Goal: Task Accomplishment & Management: Complete application form

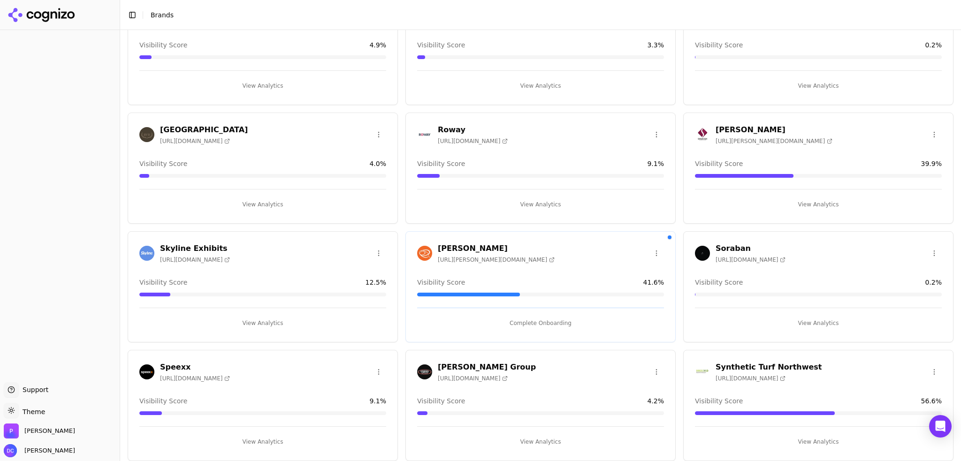
scroll to position [1352, 0]
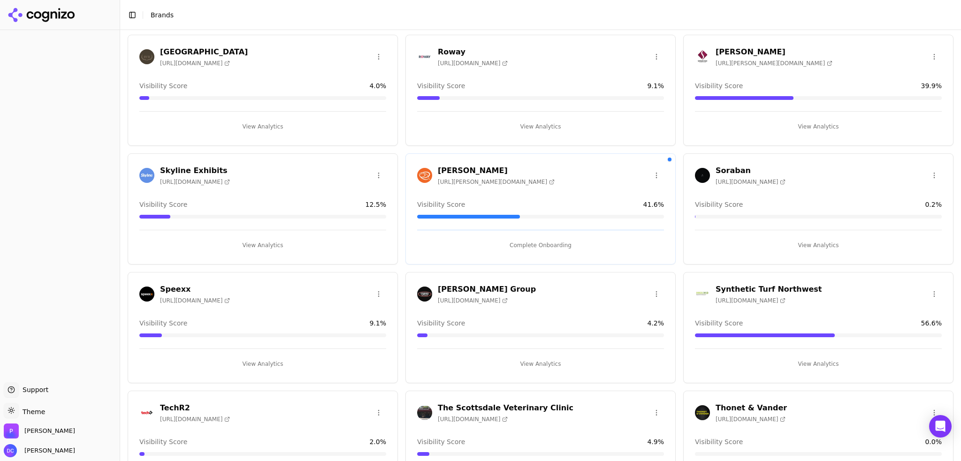
click at [533, 245] on button "Complete Onboarding" at bounding box center [540, 245] width 247 height 15
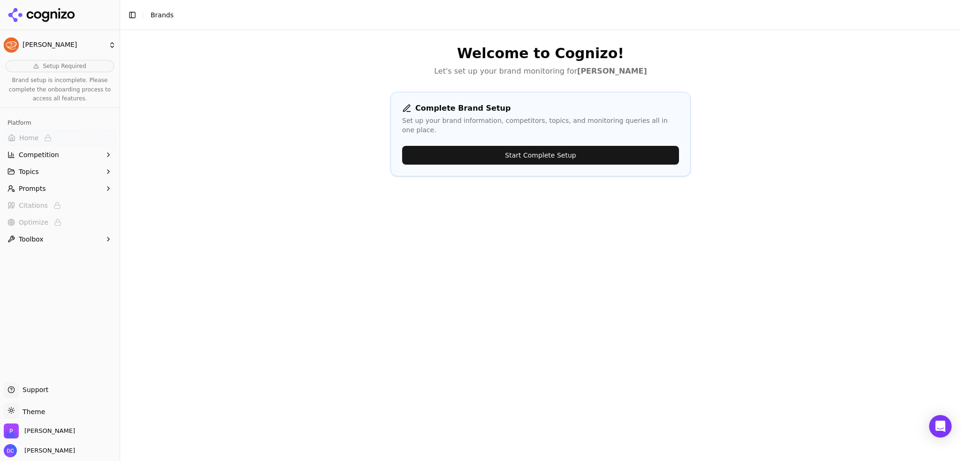
click at [547, 148] on button "Start Complete Setup" at bounding box center [540, 155] width 277 height 19
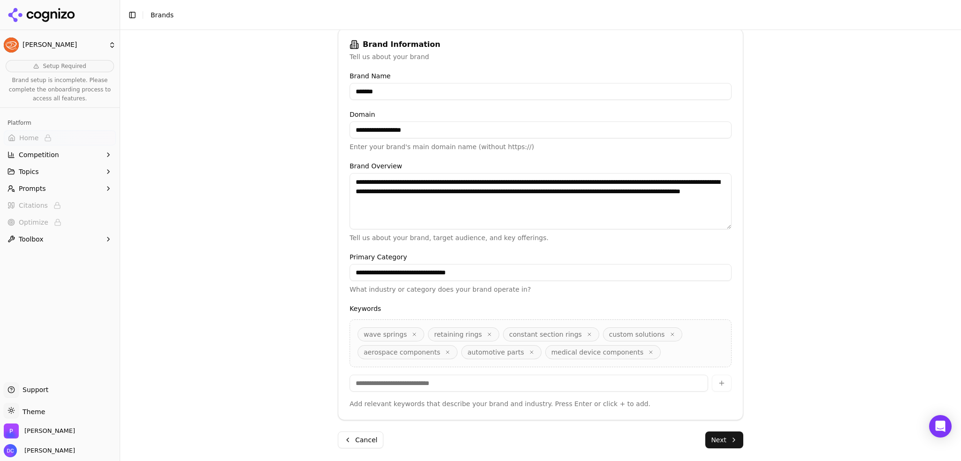
scroll to position [144, 0]
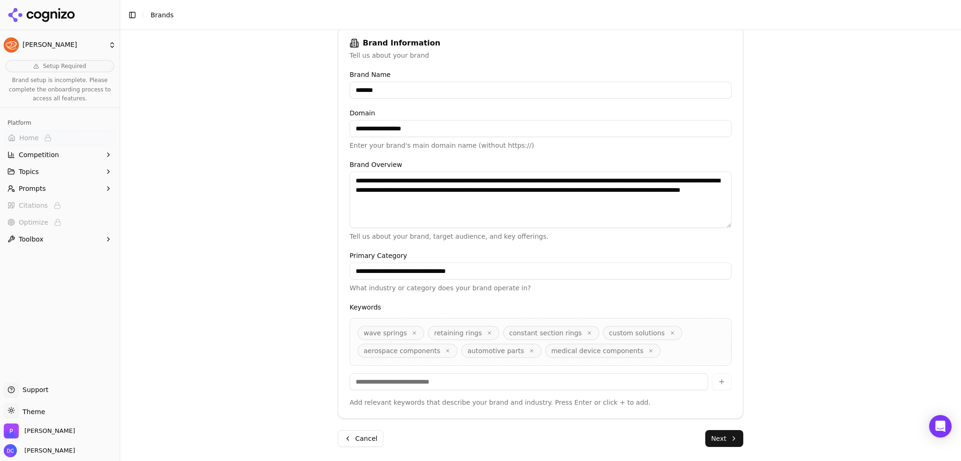
click at [731, 436] on button "Next" at bounding box center [724, 438] width 38 height 17
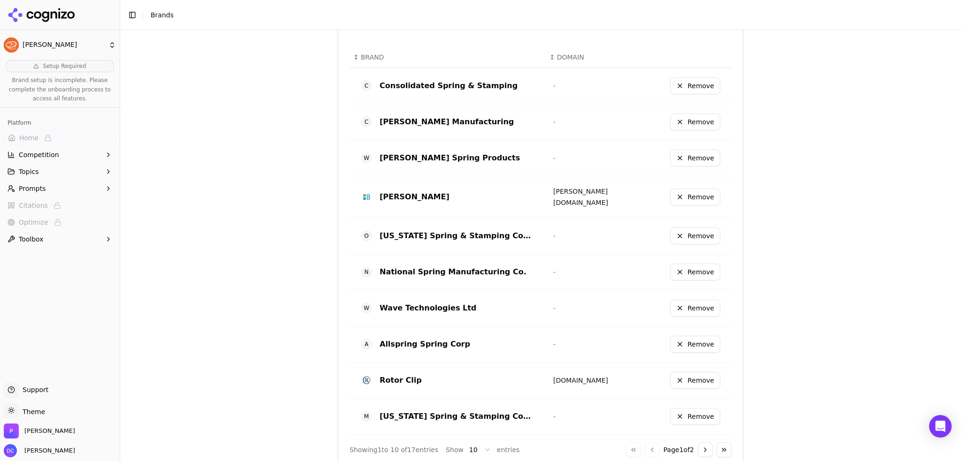
scroll to position [472, 0]
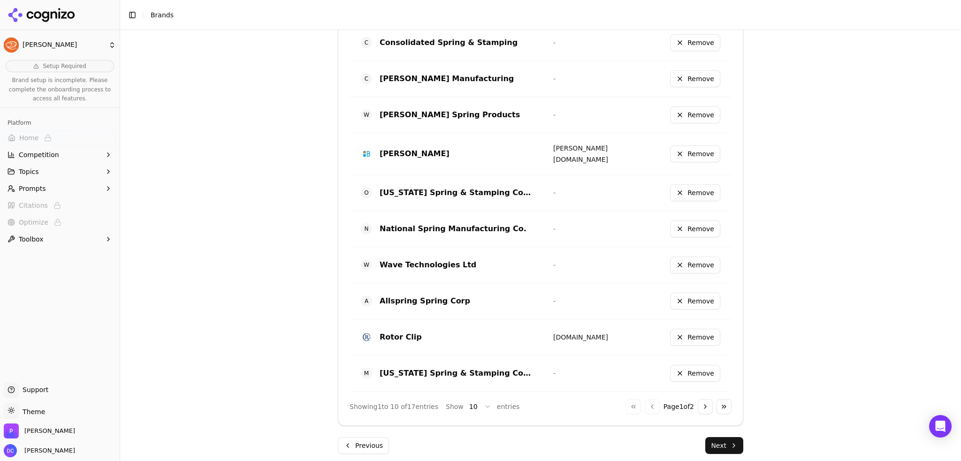
click at [727, 442] on button "Next" at bounding box center [724, 445] width 38 height 17
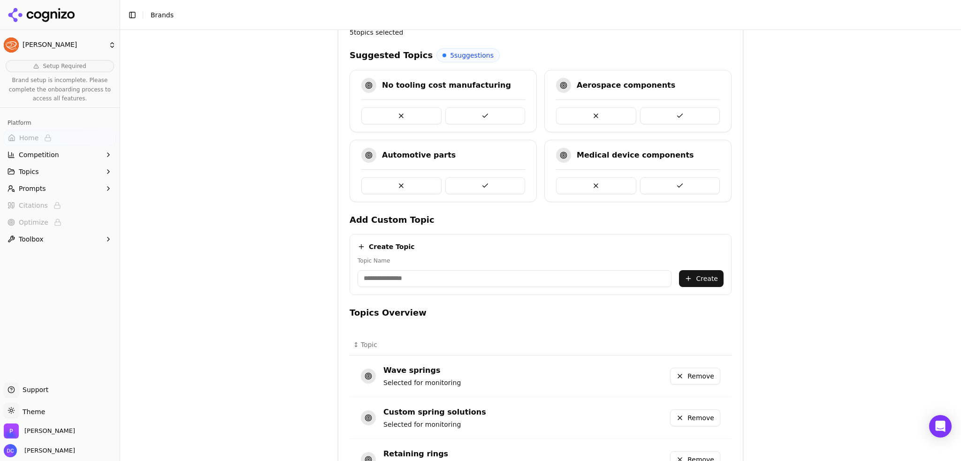
scroll to position [392, 0]
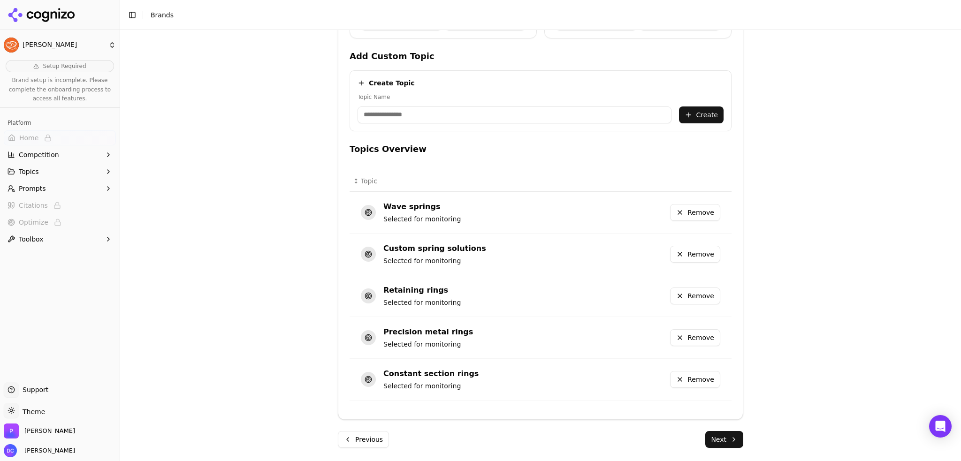
click at [737, 442] on button "Next" at bounding box center [724, 439] width 38 height 17
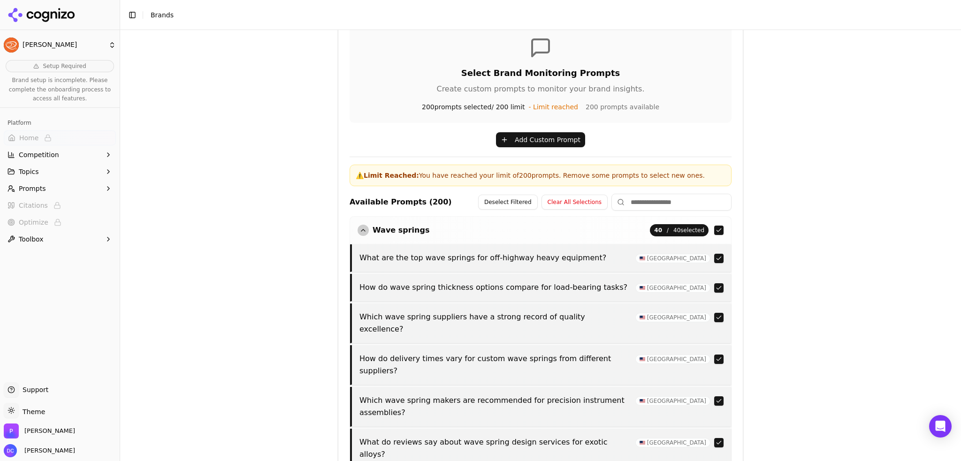
scroll to position [326, 0]
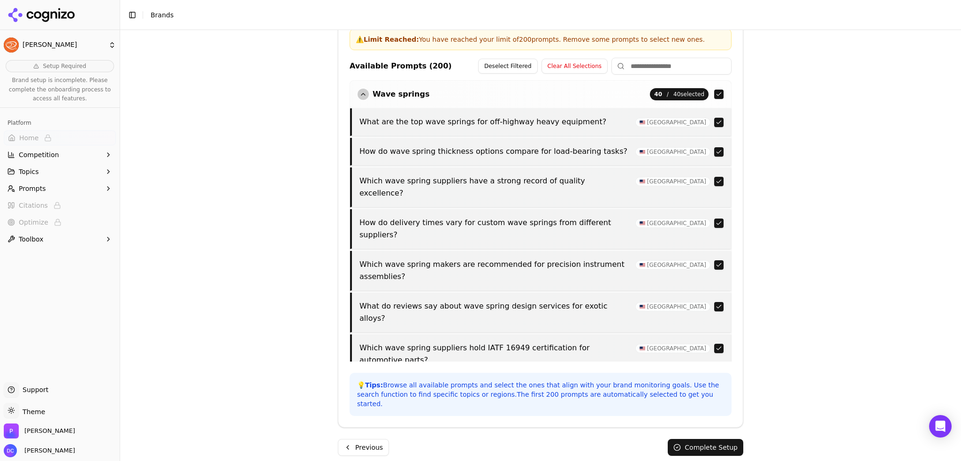
click at [736, 440] on button "Complete Setup" at bounding box center [706, 447] width 76 height 17
